Goal: Information Seeking & Learning: Learn about a topic

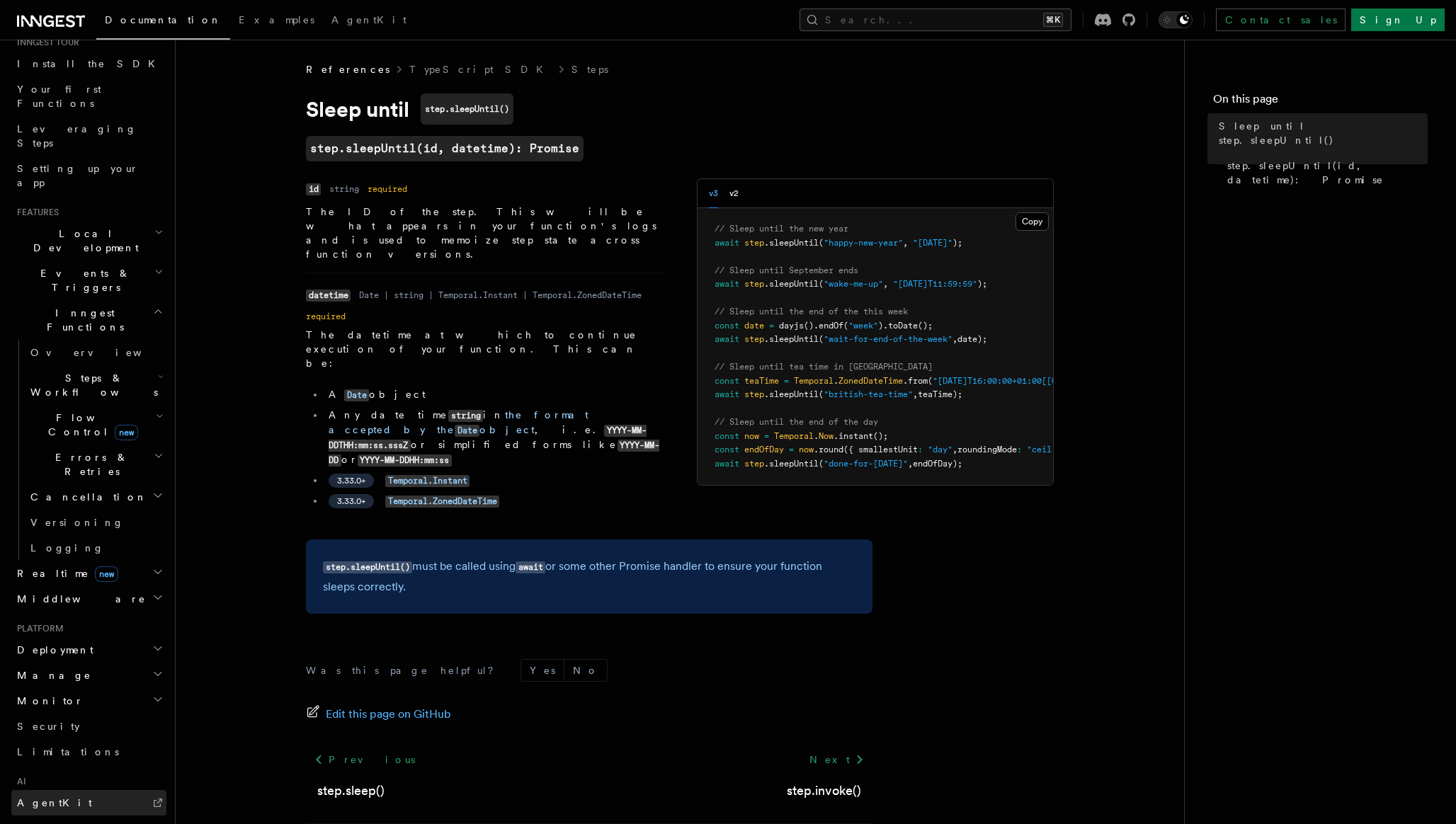
scroll to position [141, 0]
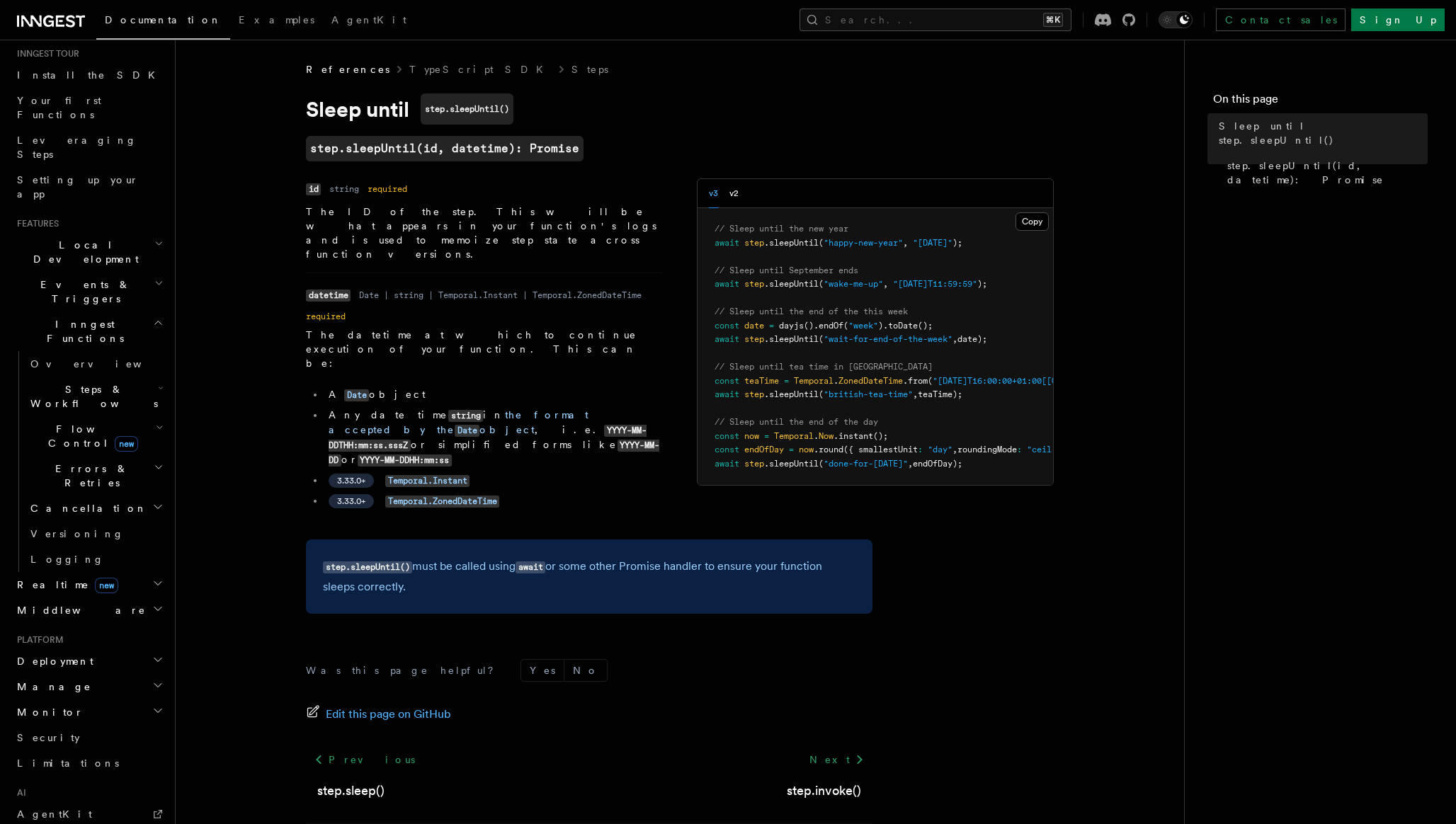
click at [160, 282] on icon "button" at bounding box center [159, 283] width 5 height 3
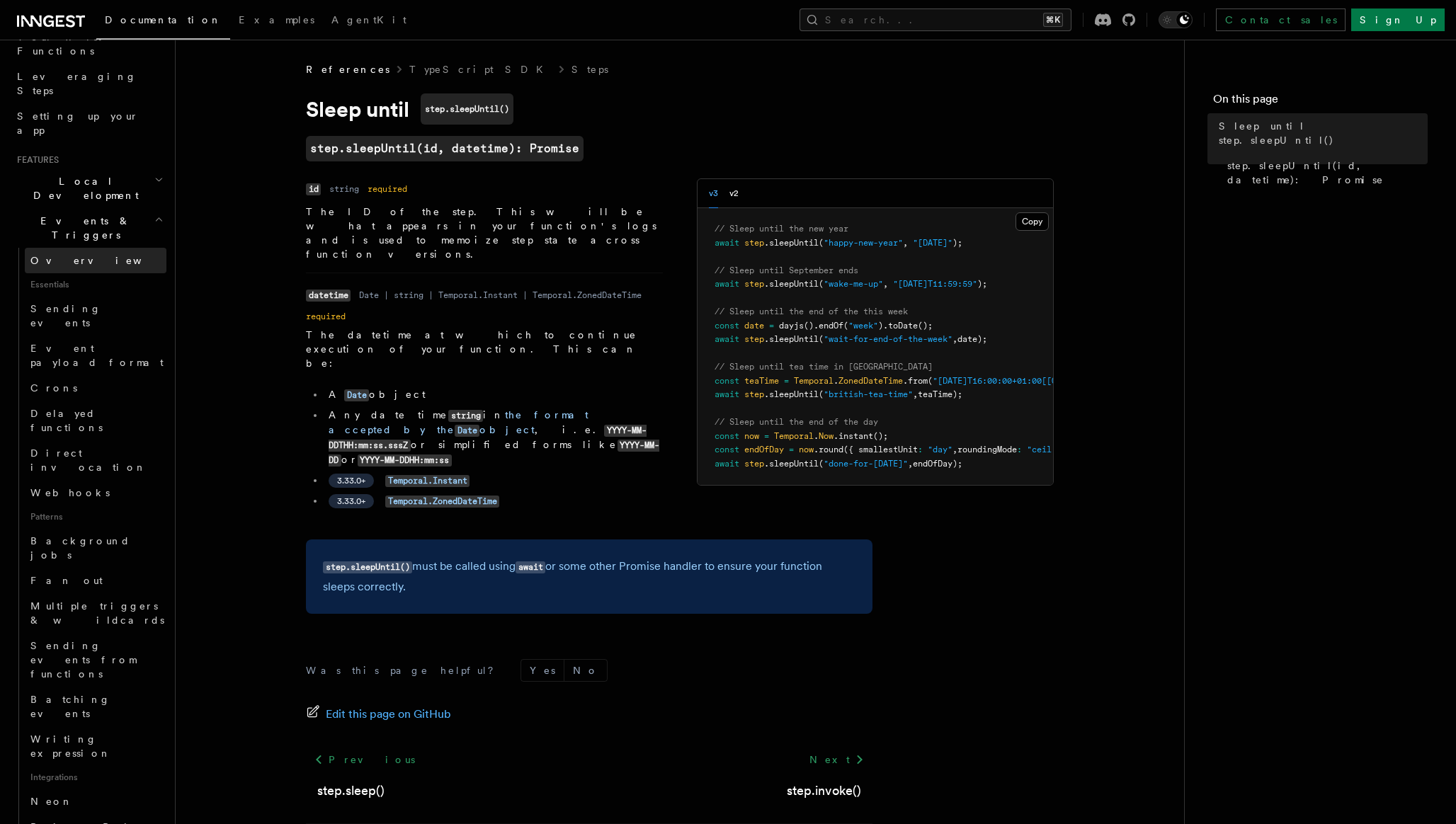
scroll to position [206, 0]
click at [113, 295] on link "Sending events" at bounding box center [95, 314] width 141 height 39
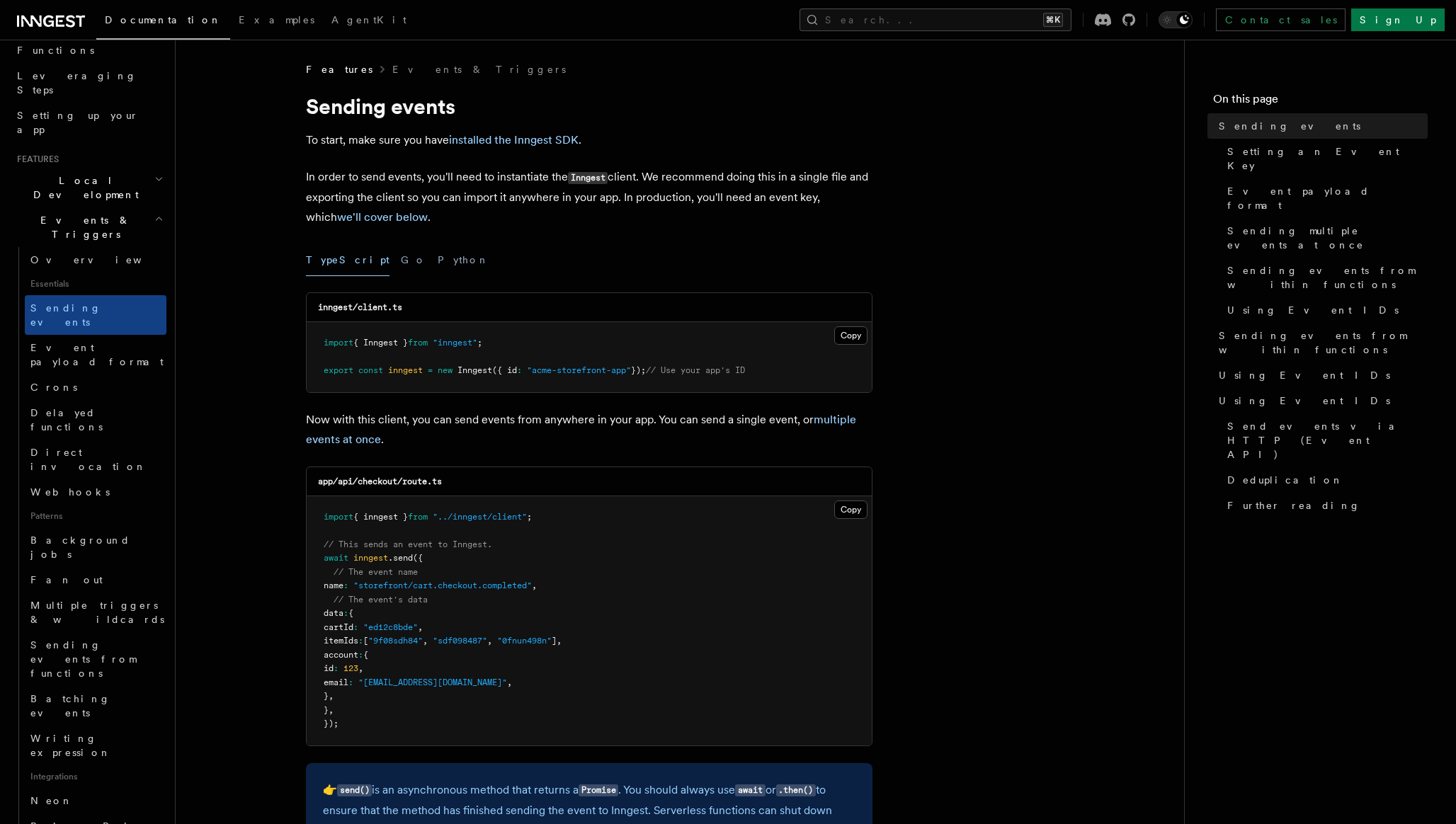
click at [79, 407] on span "Delayed functions" at bounding box center [66, 420] width 72 height 26
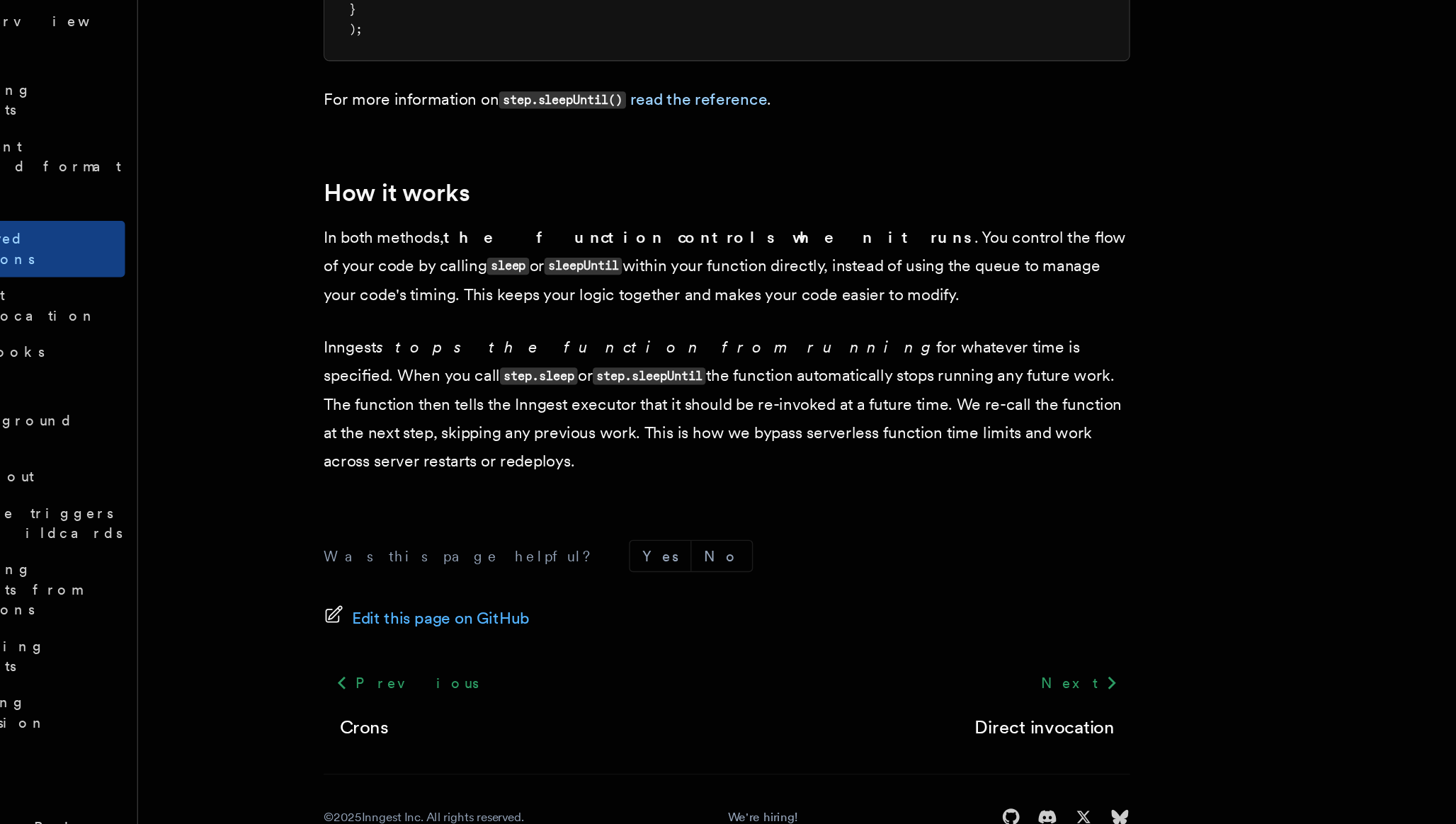
scroll to position [1034, 0]
